Goal: Check status

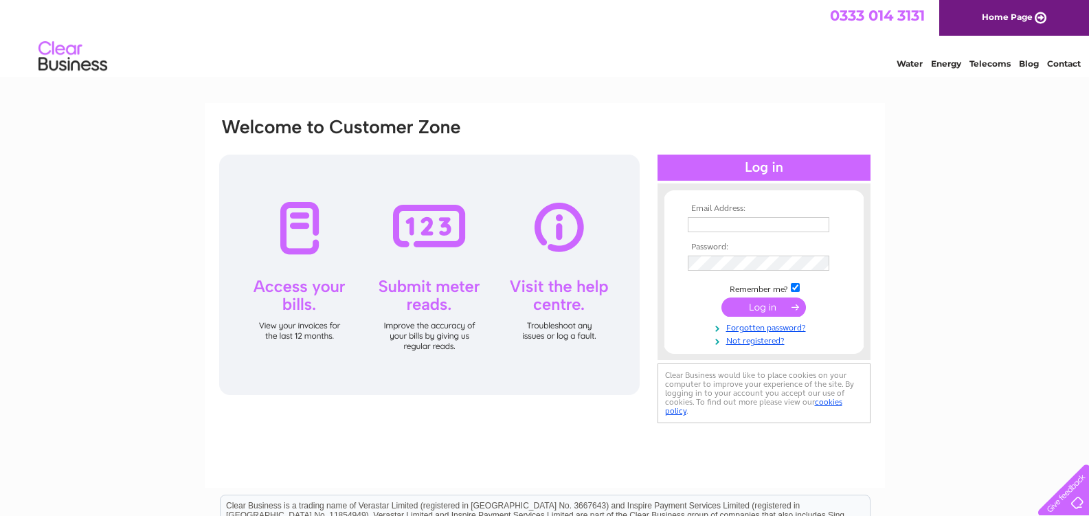
type input "[PERSON_NAME][EMAIL_ADDRESS][PERSON_NAME][DOMAIN_NAME]"
click at [765, 303] on input "submit" at bounding box center [763, 306] width 85 height 19
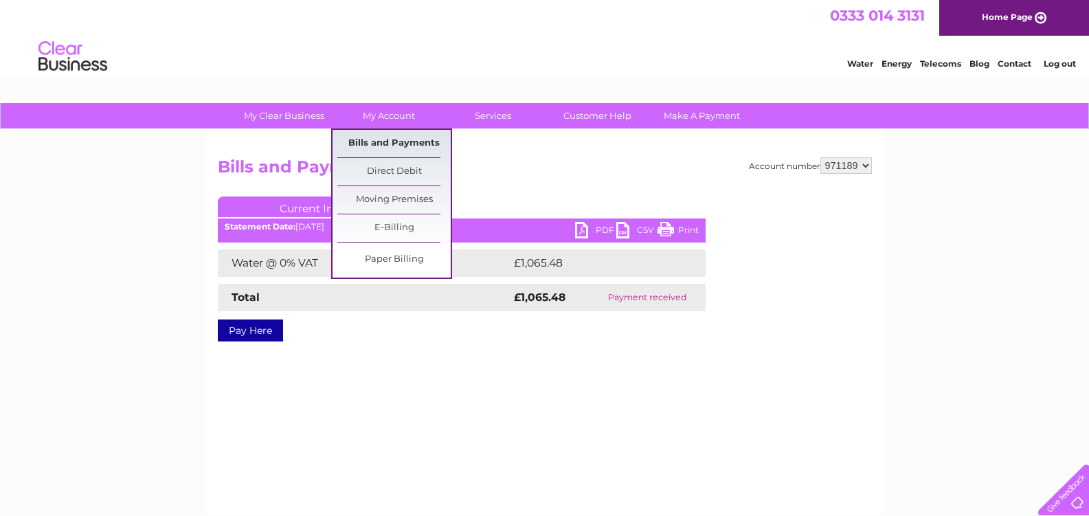
click at [372, 141] on link "Bills and Payments" at bounding box center [393, 143] width 113 height 27
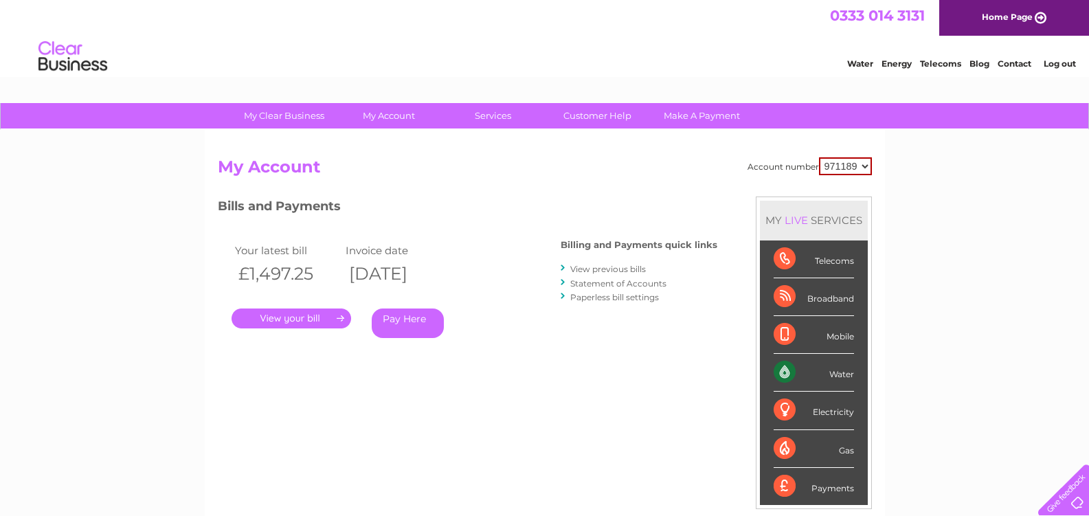
click at [607, 269] on link "View previous bills" at bounding box center [608, 269] width 76 height 10
